Goal: Transaction & Acquisition: Purchase product/service

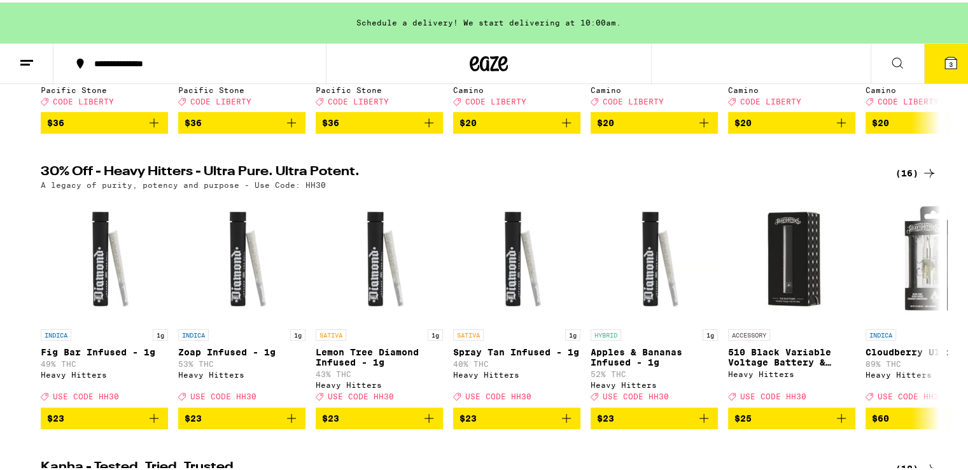
scroll to position [331, 0]
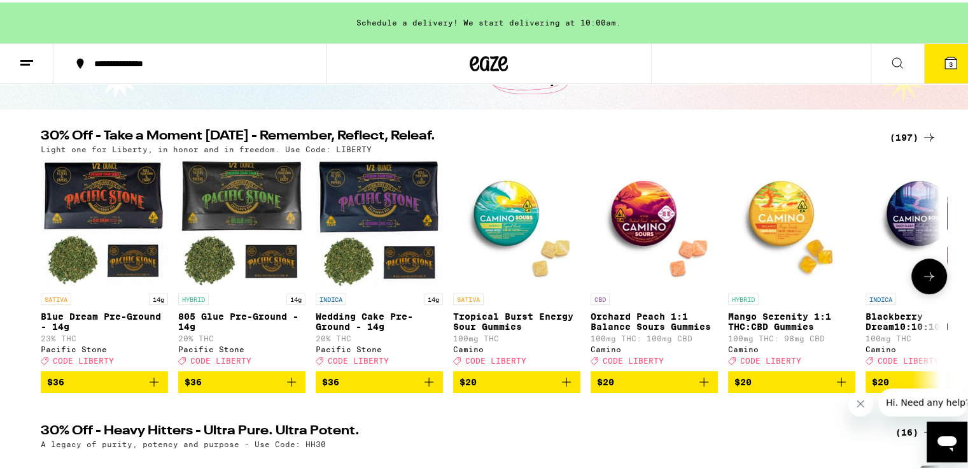
scroll to position [51, 0]
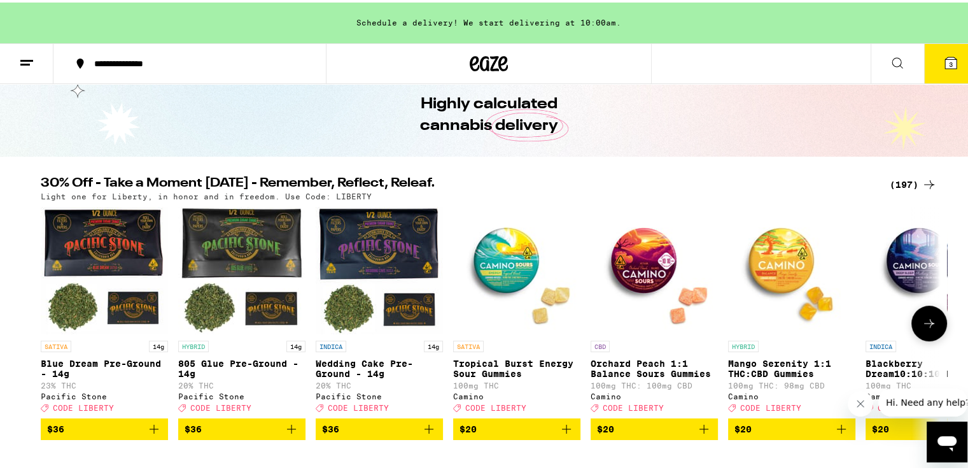
click at [922, 327] on icon at bounding box center [929, 320] width 15 height 15
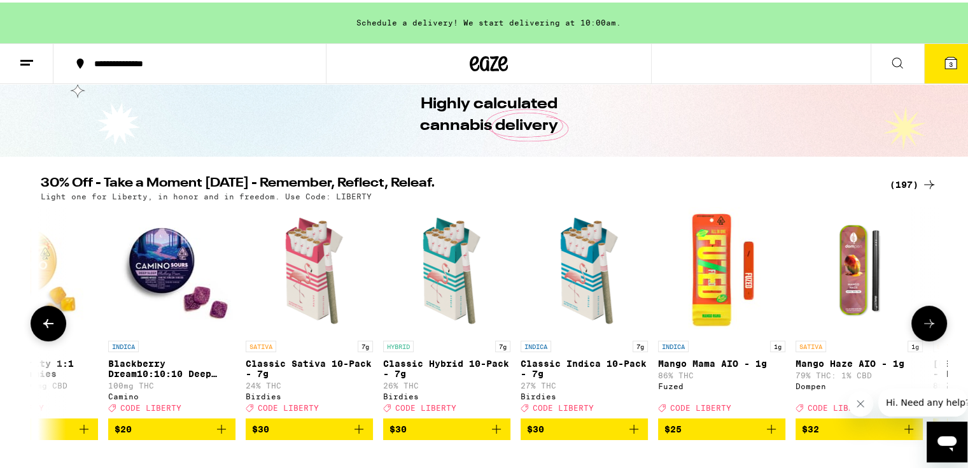
click at [922, 327] on icon at bounding box center [929, 320] width 15 height 15
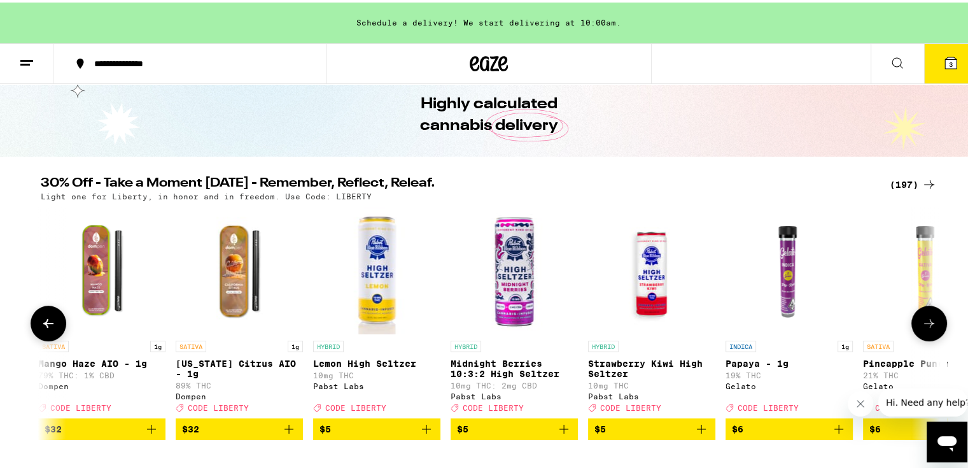
click at [922, 327] on icon at bounding box center [929, 320] width 15 height 15
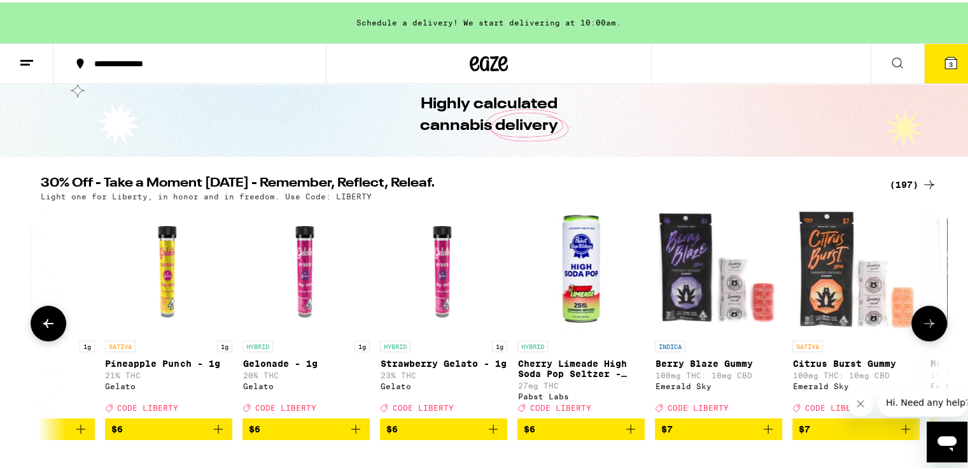
click at [922, 327] on icon at bounding box center [929, 320] width 15 height 15
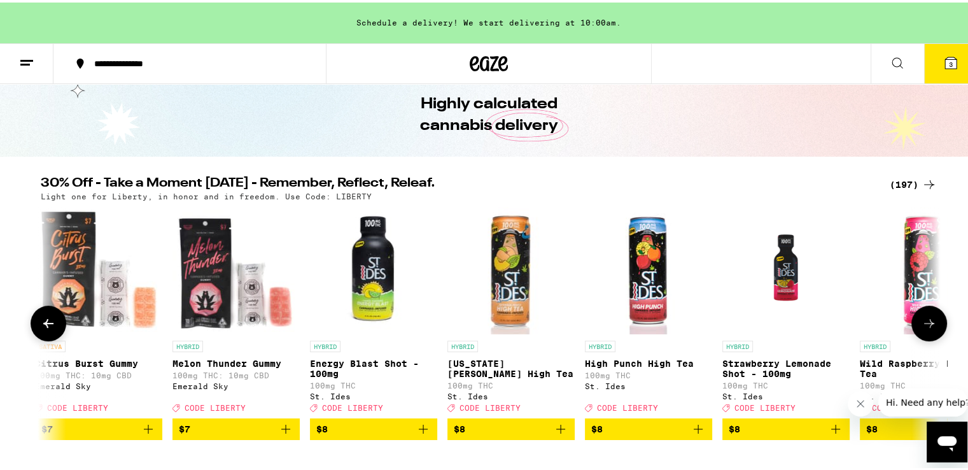
click at [922, 327] on icon at bounding box center [929, 320] width 15 height 15
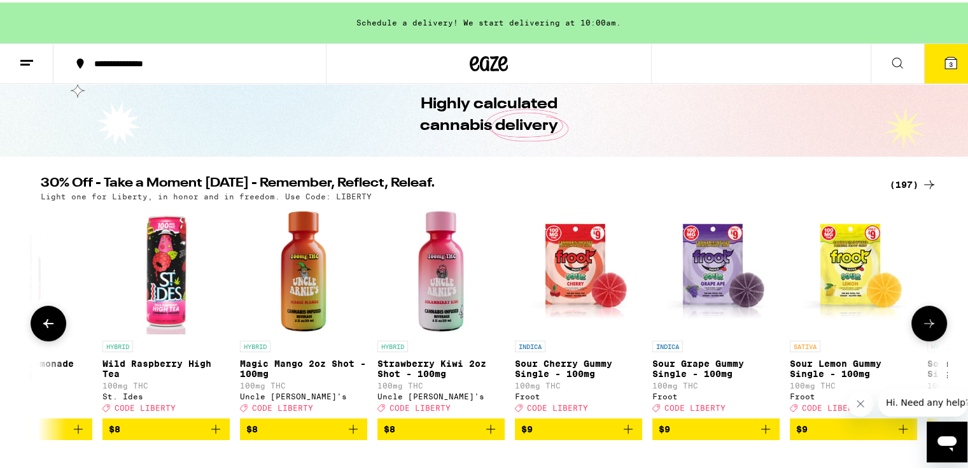
click at [922, 327] on icon at bounding box center [929, 320] width 15 height 15
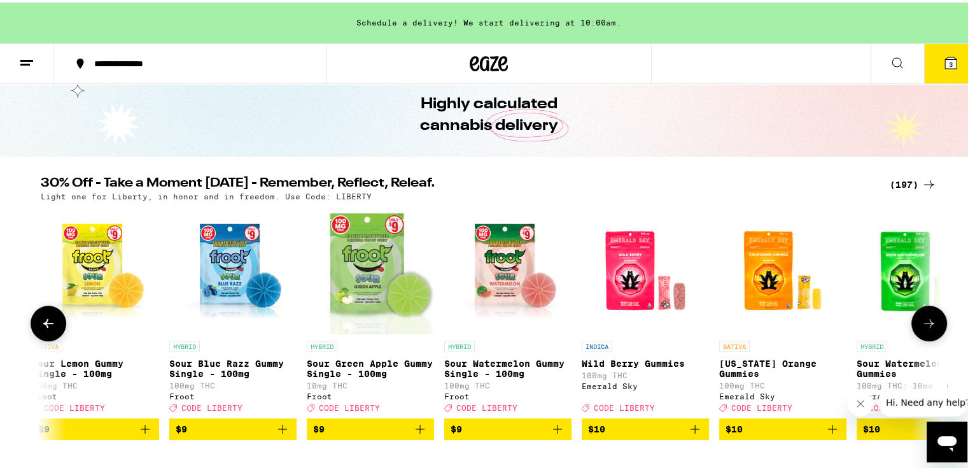
click at [922, 327] on icon at bounding box center [929, 320] width 15 height 15
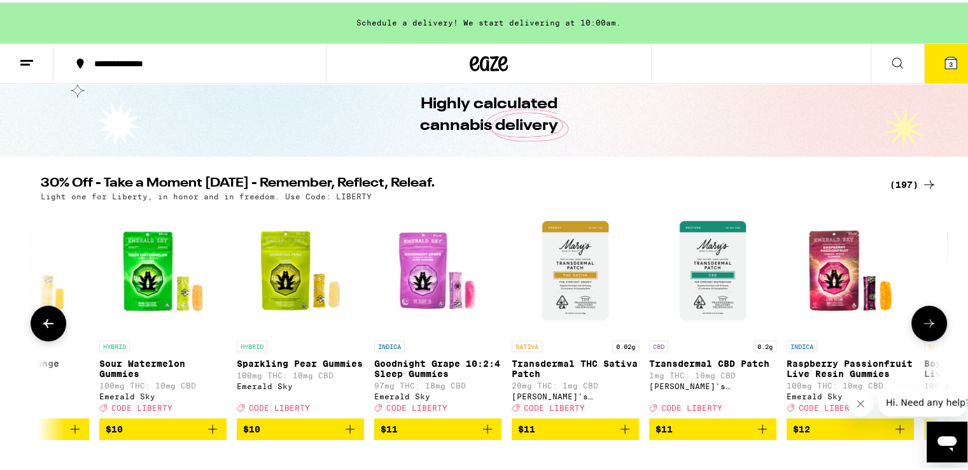
click at [922, 327] on icon at bounding box center [929, 320] width 15 height 15
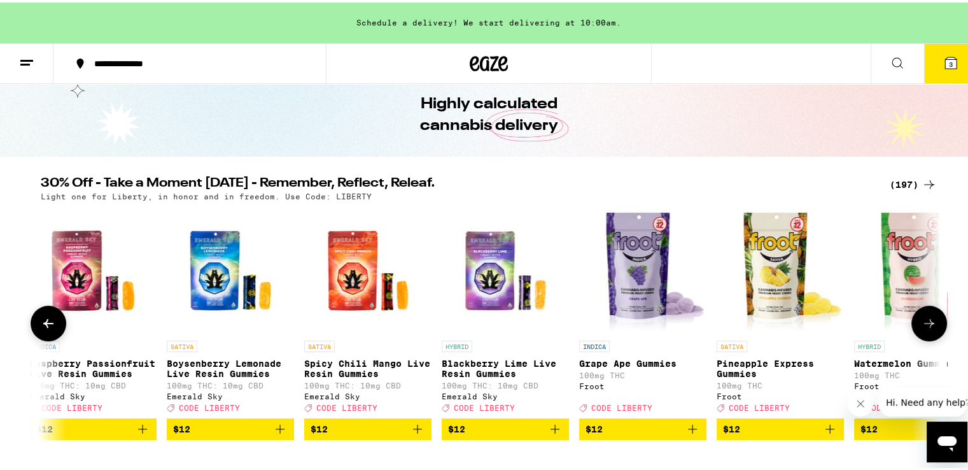
click at [922, 327] on icon at bounding box center [929, 320] width 15 height 15
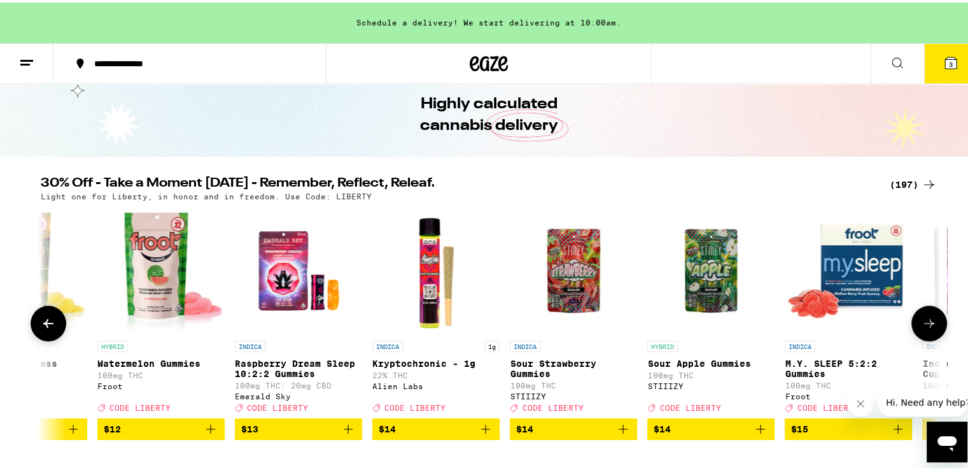
click at [922, 327] on icon at bounding box center [929, 320] width 15 height 15
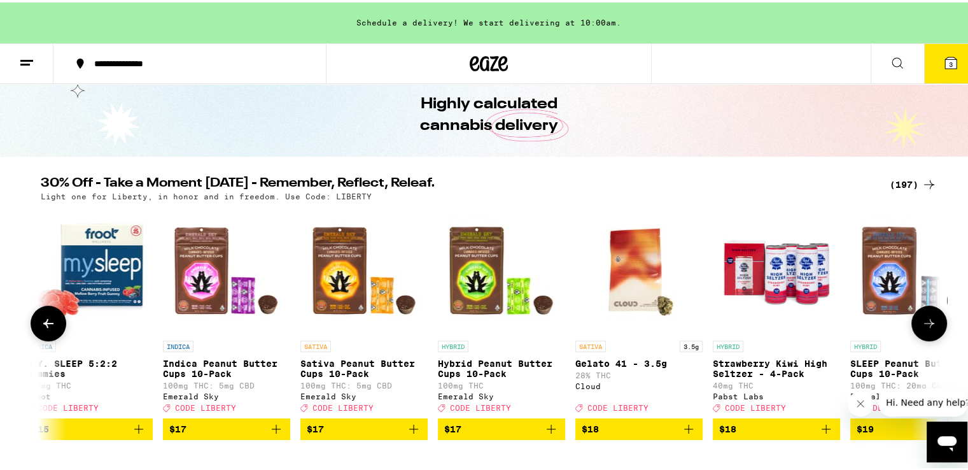
click at [922, 327] on icon at bounding box center [929, 320] width 15 height 15
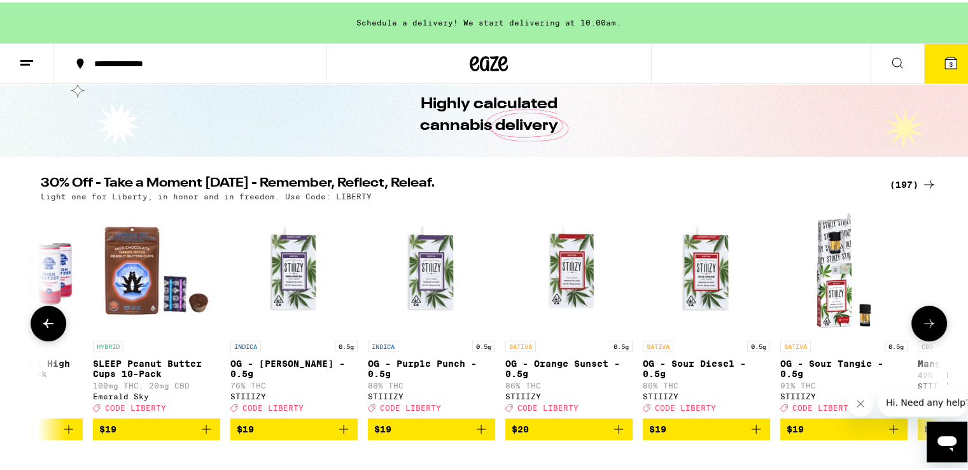
click at [922, 327] on icon at bounding box center [929, 320] width 15 height 15
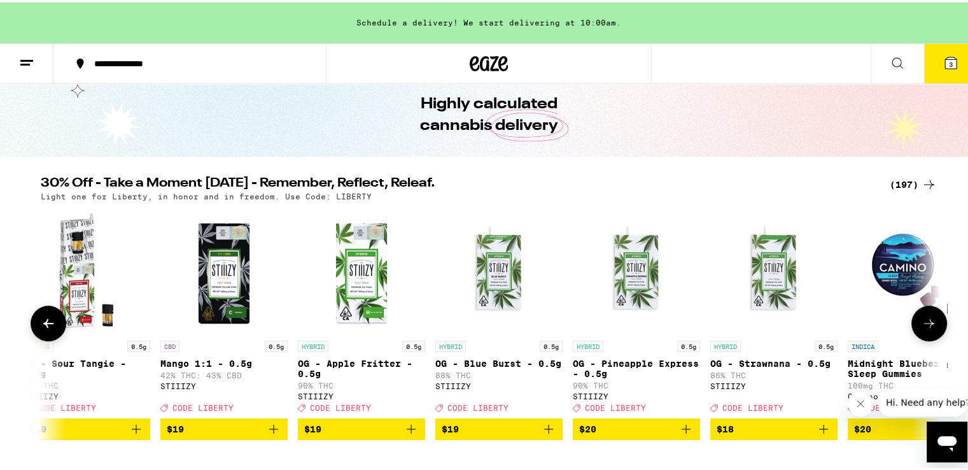
click at [922, 327] on icon at bounding box center [929, 320] width 15 height 15
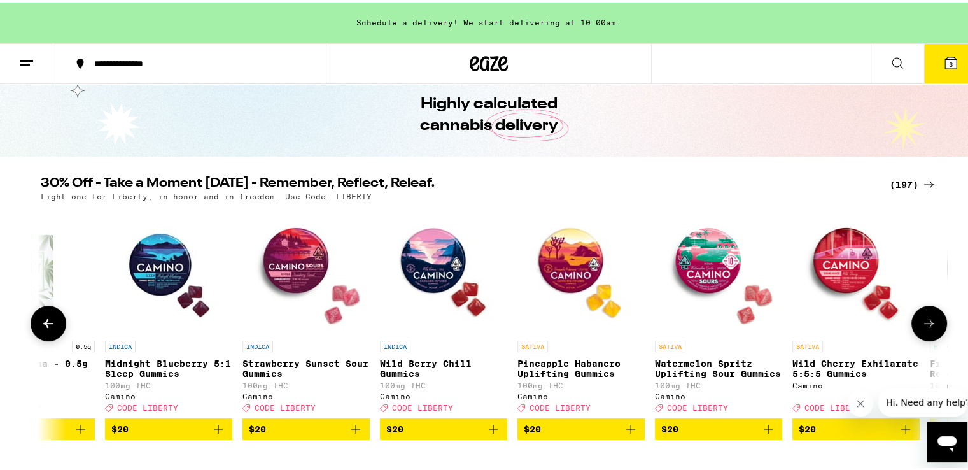
scroll to position [0, 9852]
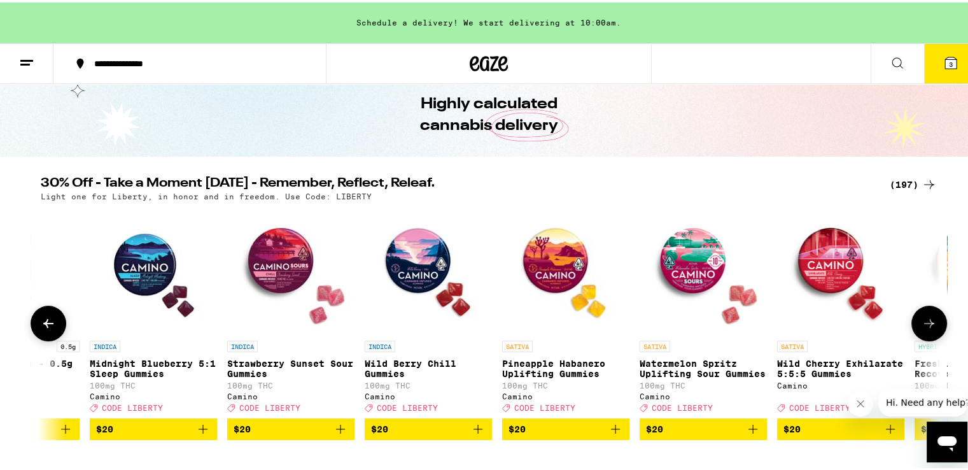
click at [922, 327] on icon at bounding box center [929, 320] width 15 height 15
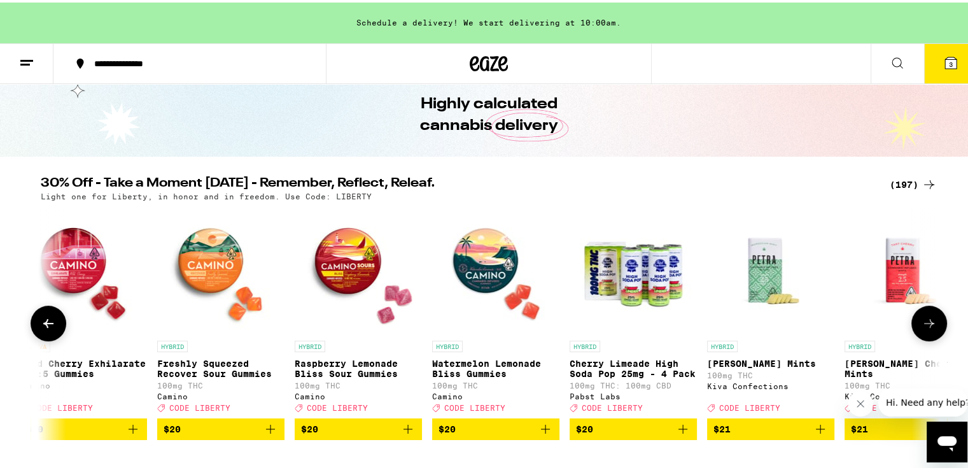
click at [922, 327] on icon at bounding box center [929, 320] width 15 height 15
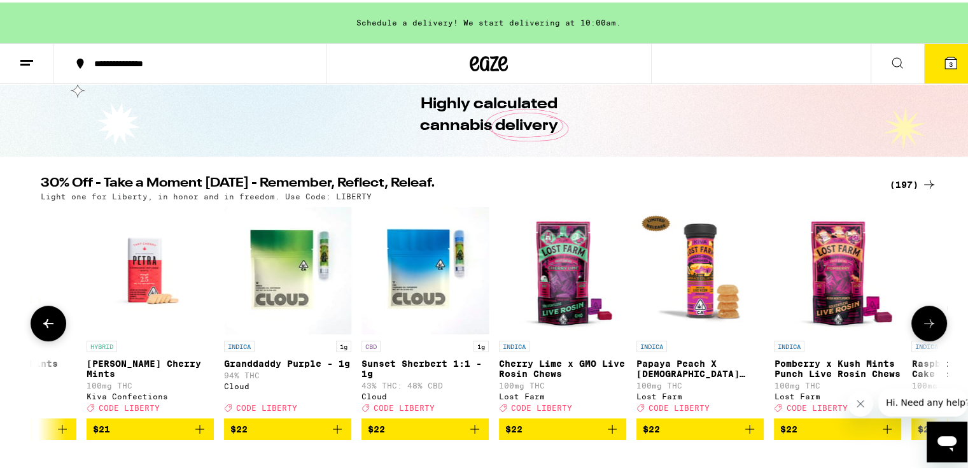
click at [922, 327] on icon at bounding box center [929, 320] width 15 height 15
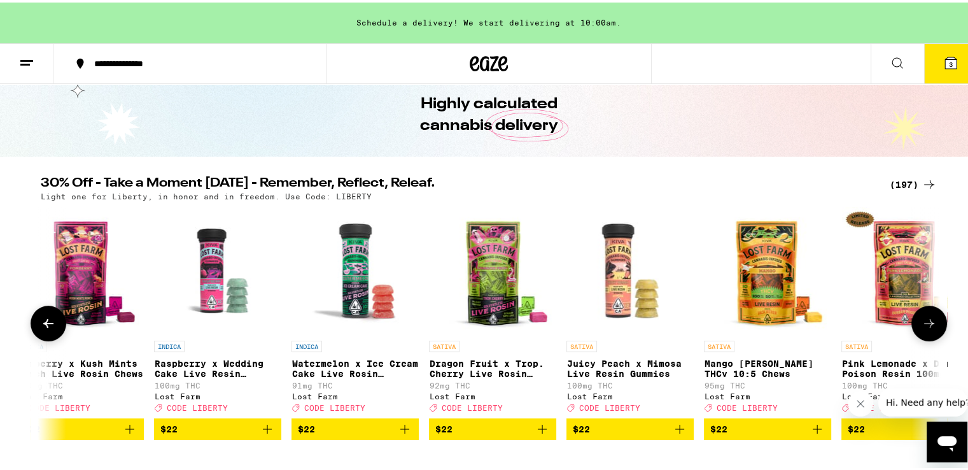
click at [922, 327] on icon at bounding box center [929, 320] width 15 height 15
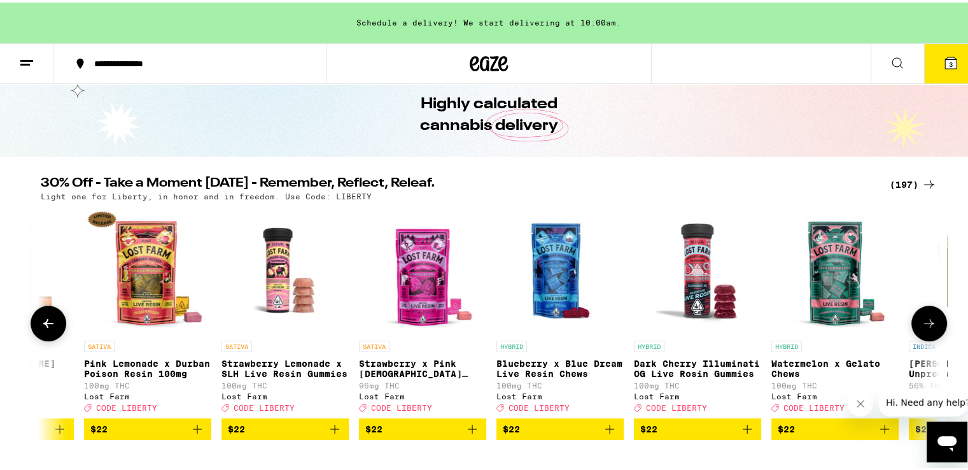
click at [922, 327] on icon at bounding box center [929, 320] width 15 height 15
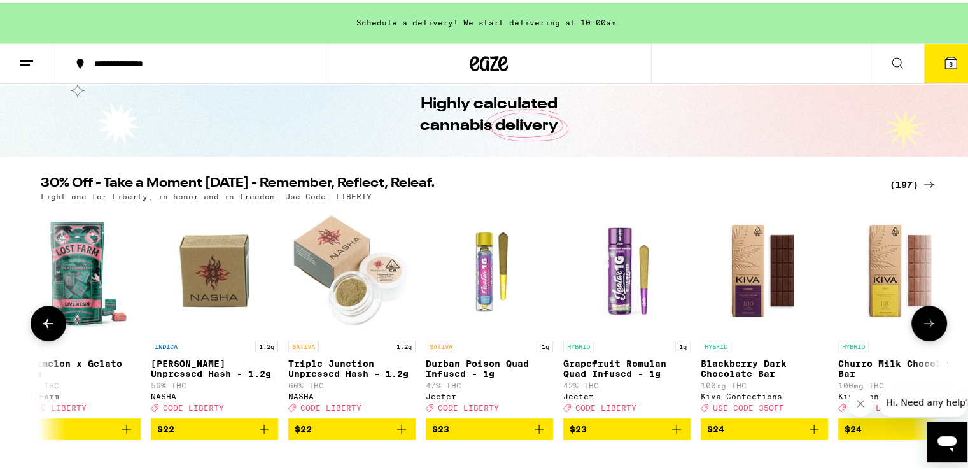
click at [922, 327] on icon at bounding box center [929, 320] width 15 height 15
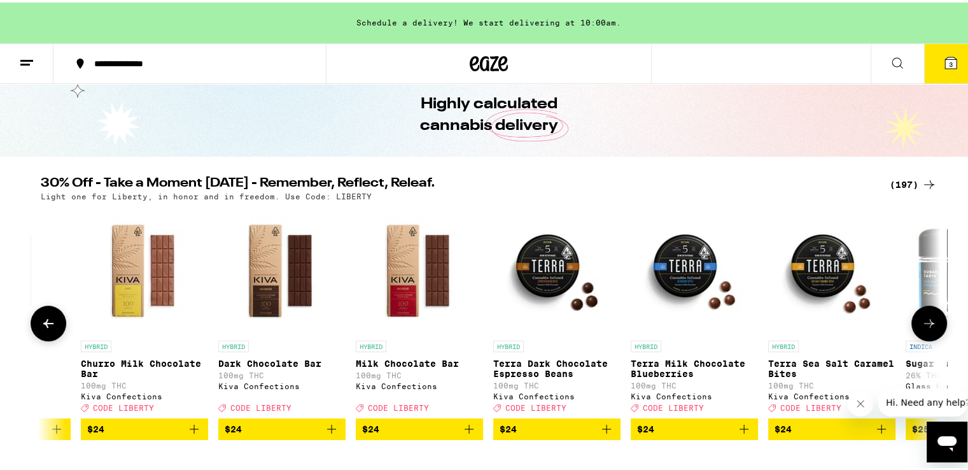
click at [922, 327] on icon at bounding box center [929, 320] width 15 height 15
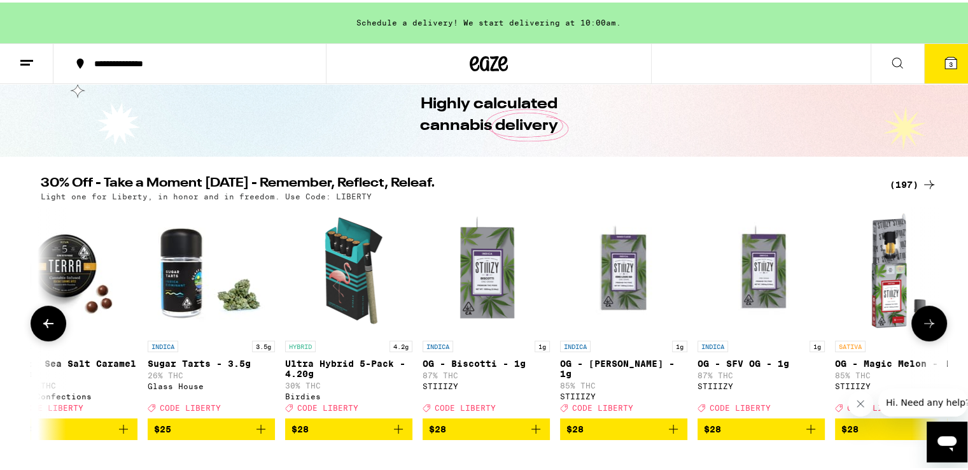
click at [922, 327] on icon at bounding box center [929, 320] width 15 height 15
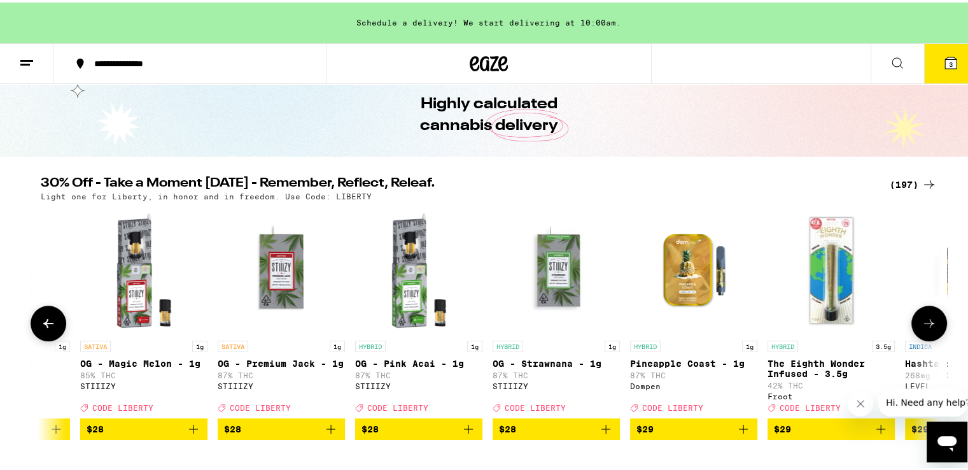
scroll to position [0, 15915]
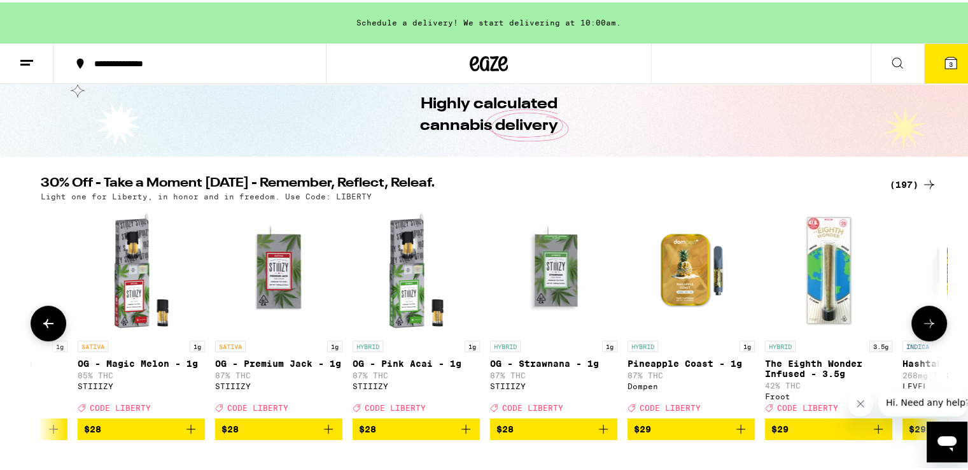
click at [922, 327] on icon at bounding box center [929, 320] width 15 height 15
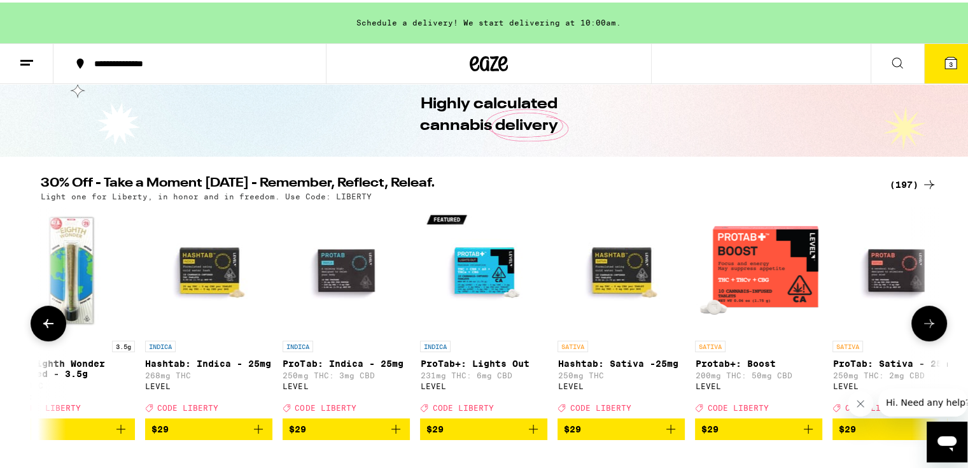
click at [922, 327] on icon at bounding box center [929, 320] width 15 height 15
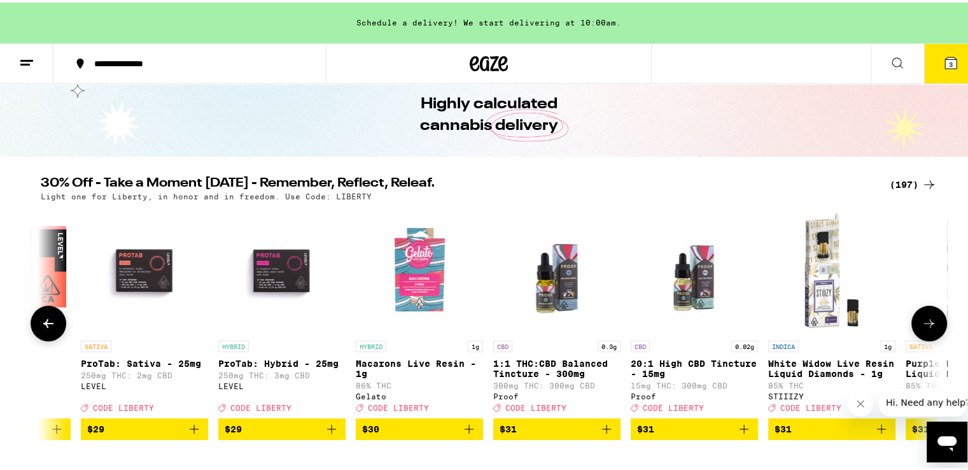
click at [922, 327] on icon at bounding box center [929, 320] width 15 height 15
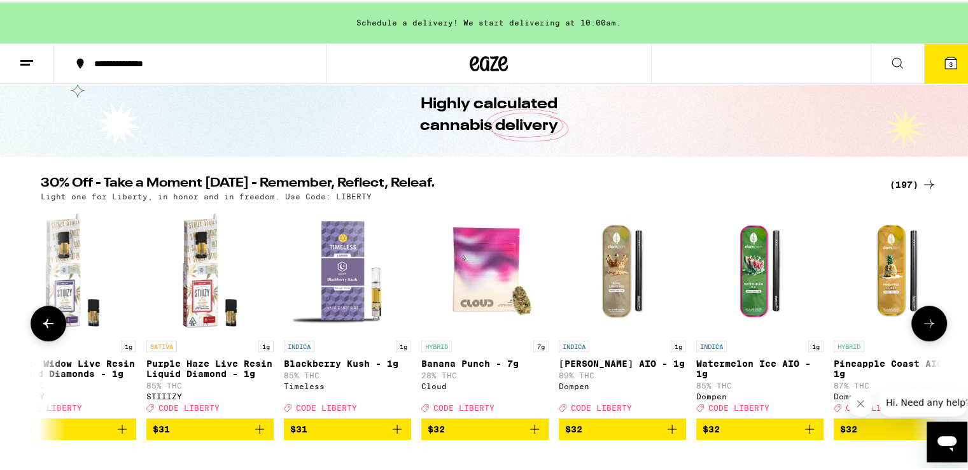
click at [922, 327] on icon at bounding box center [929, 320] width 15 height 15
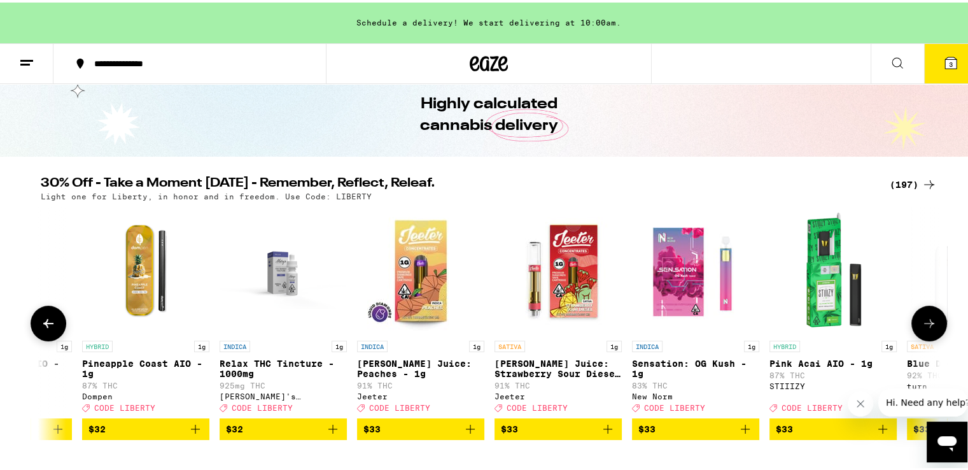
click at [922, 327] on icon at bounding box center [929, 320] width 15 height 15
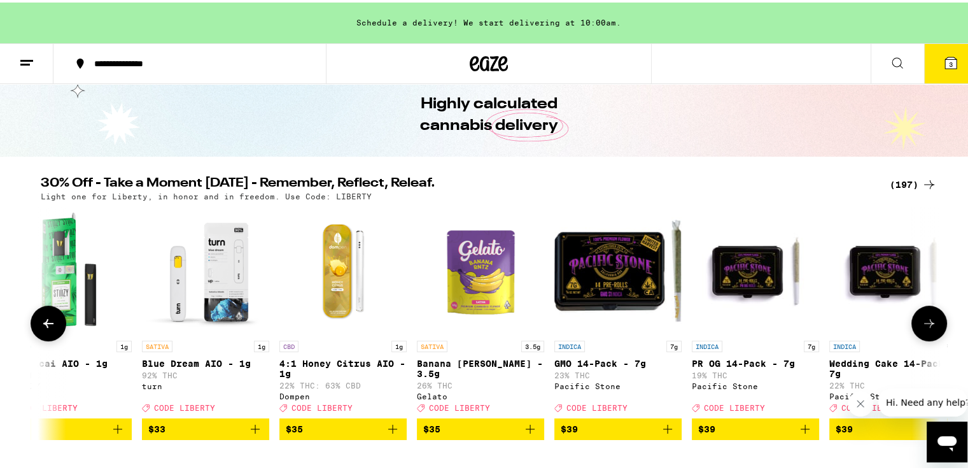
click at [922, 327] on icon at bounding box center [929, 320] width 15 height 15
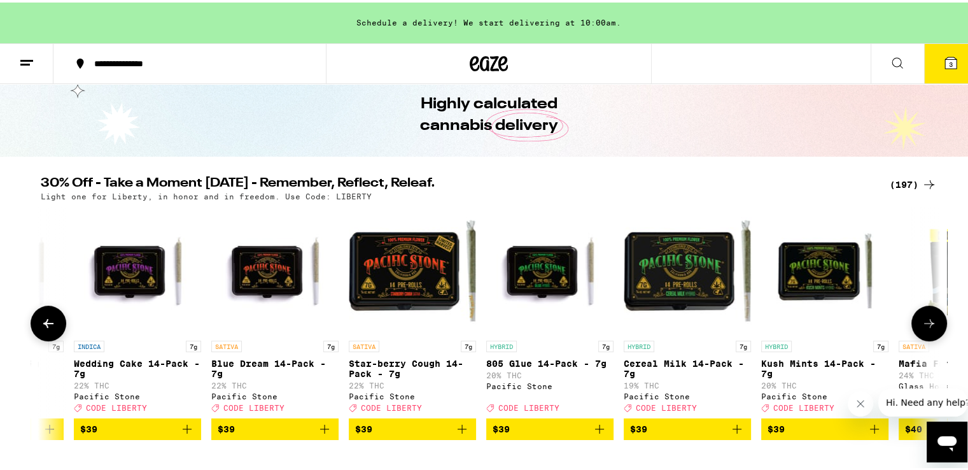
click at [922, 327] on icon at bounding box center [929, 320] width 15 height 15
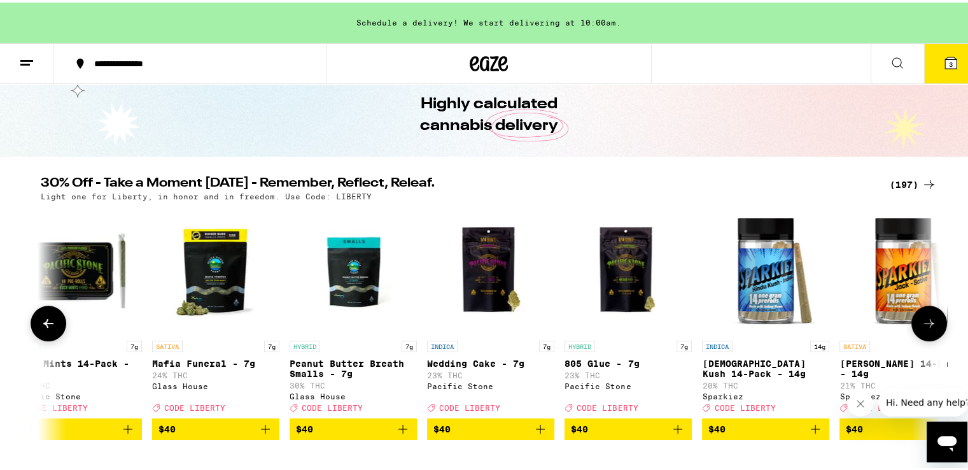
click at [922, 327] on icon at bounding box center [929, 320] width 15 height 15
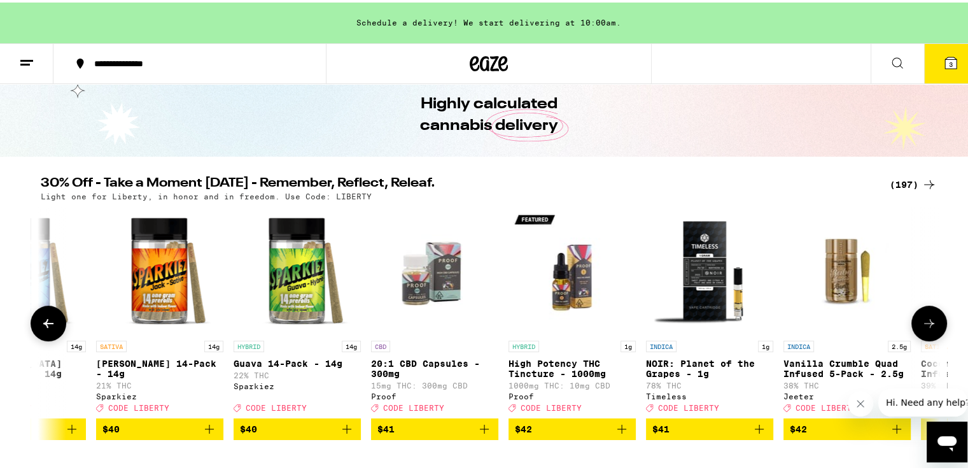
click at [922, 327] on icon at bounding box center [929, 320] width 15 height 15
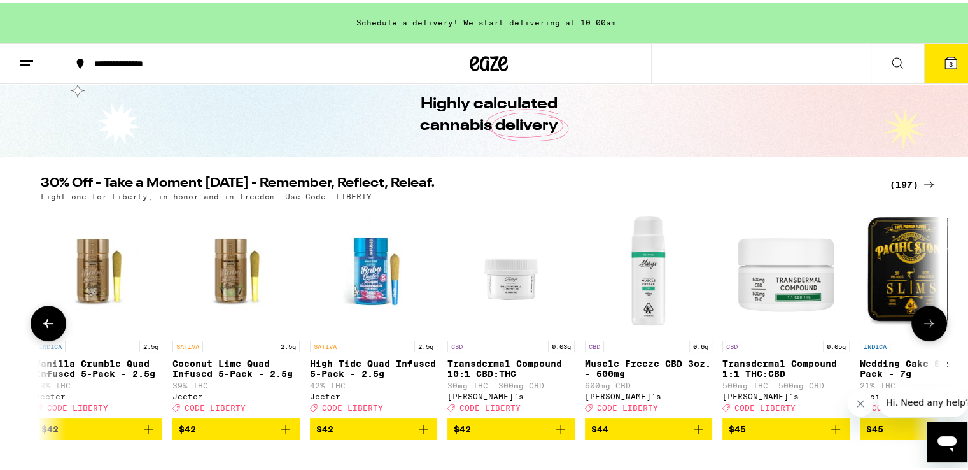
click at [922, 327] on icon at bounding box center [929, 320] width 15 height 15
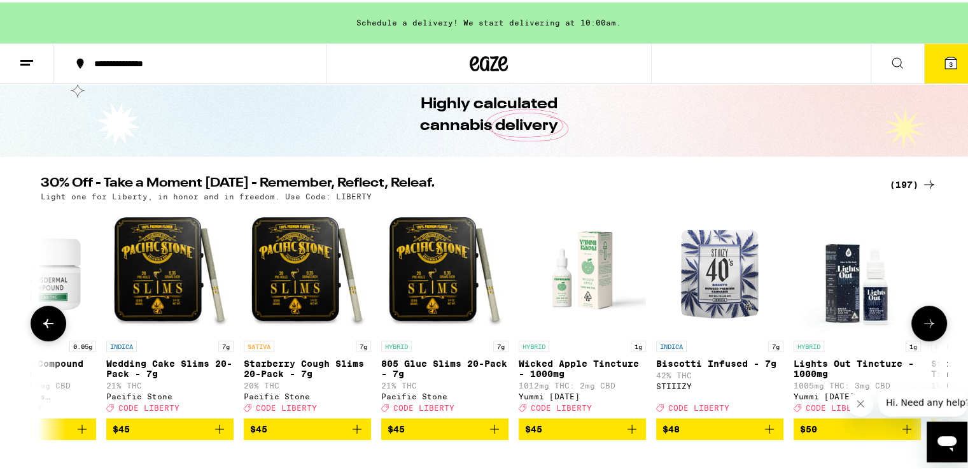
click at [922, 327] on icon at bounding box center [929, 320] width 15 height 15
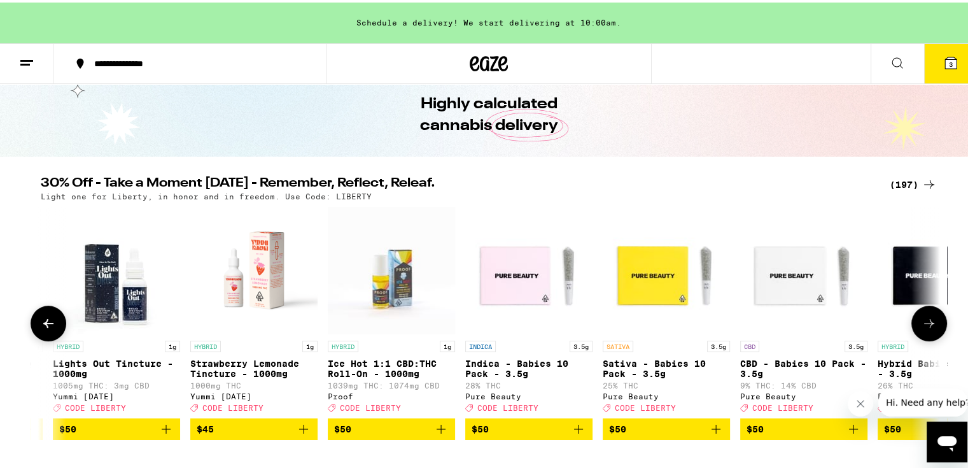
click at [922, 327] on icon at bounding box center [929, 320] width 15 height 15
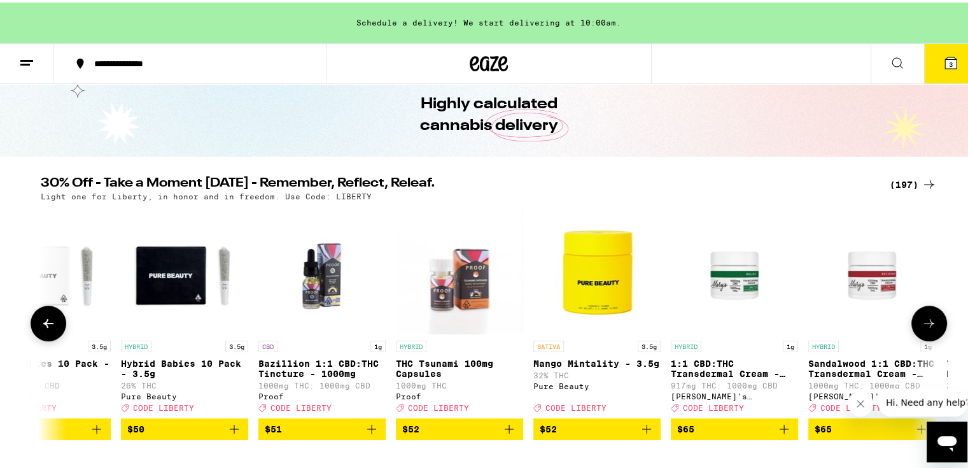
click at [922, 327] on icon at bounding box center [929, 320] width 15 height 15
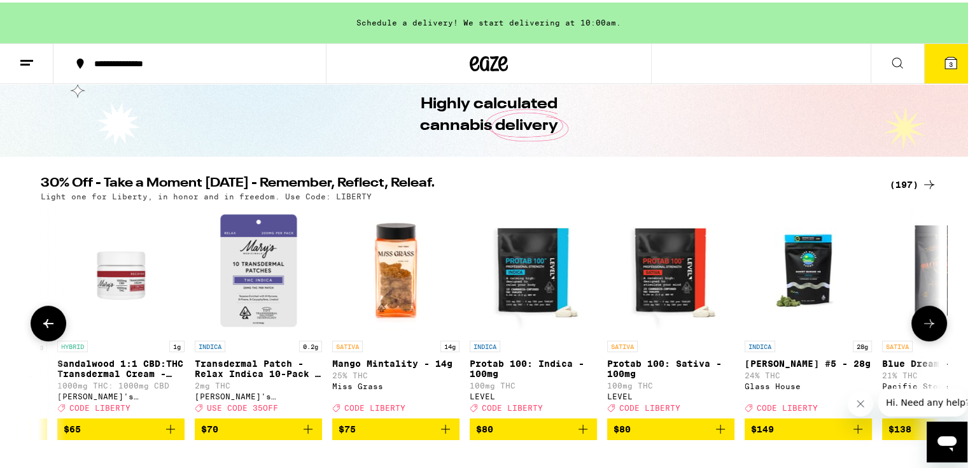
click at [922, 327] on icon at bounding box center [929, 320] width 15 height 15
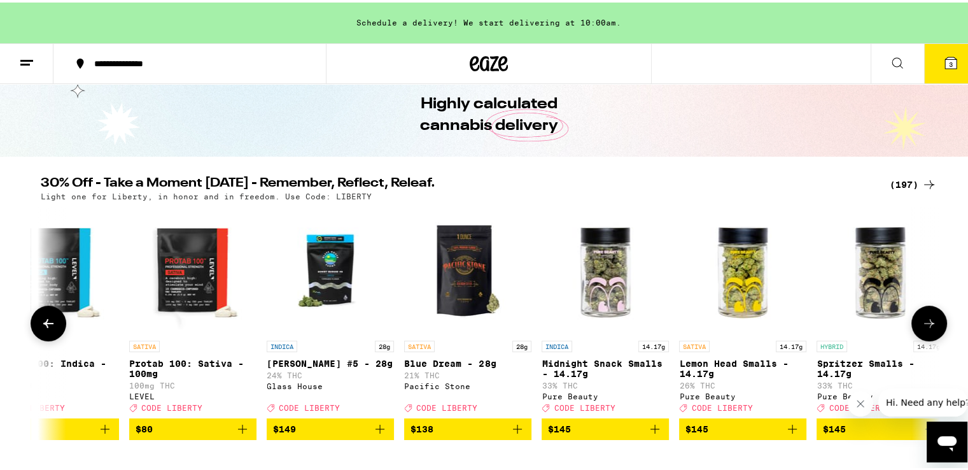
click at [922, 327] on icon at bounding box center [929, 320] width 15 height 15
